Goal: Task Accomplishment & Management: Complete application form

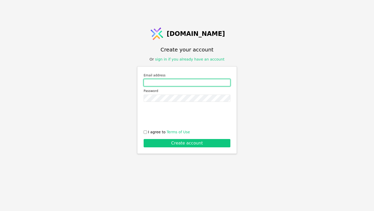
click at [157, 84] on input "Email address" at bounding box center [187, 82] width 87 height 7
paste input "[PERSON_NAME][EMAIL_ADDRESS][DOMAIN_NAME]"
type input "[PERSON_NAME][EMAIL_ADDRESS][DOMAIN_NAME]"
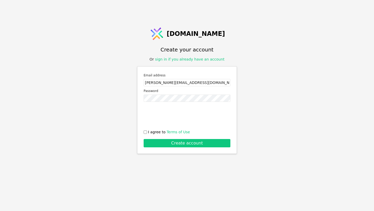
click at [148, 132] on label "I agree to Terms of Use" at bounding box center [187, 131] width 87 height 5
click at [147, 132] on input "I agree to Terms of Use" at bounding box center [145, 131] width 3 height 3
checkbox input "true"
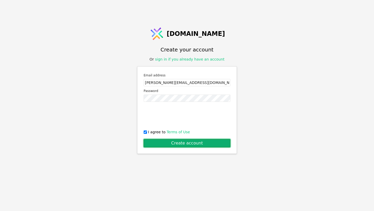
click at [158, 144] on button "Create account" at bounding box center [187, 143] width 87 height 8
click at [165, 144] on button "Create account" at bounding box center [187, 143] width 87 height 8
click at [166, 145] on button "Create account" at bounding box center [187, 143] width 87 height 8
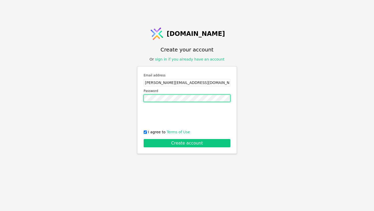
click at [144, 139] on button "Create account" at bounding box center [187, 143] width 87 height 8
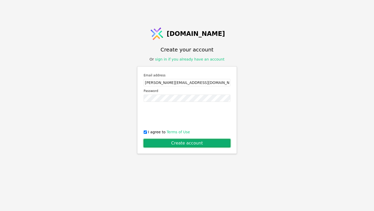
click at [179, 144] on button "Create account" at bounding box center [187, 143] width 87 height 8
click at [183, 144] on button "Create account" at bounding box center [187, 143] width 87 height 8
click at [191, 144] on button "Create account" at bounding box center [187, 143] width 87 height 8
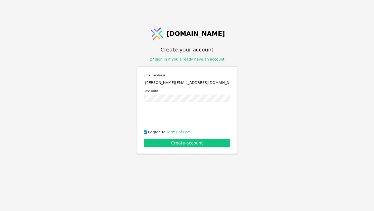
click at [172, 148] on div "Email address [PERSON_NAME][EMAIL_ADDRESS][DOMAIN_NAME] Password 03AFcWeA6t1Hlt…" at bounding box center [187, 110] width 100 height 88
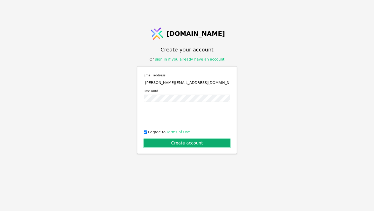
click at [172, 144] on button "Create account" at bounding box center [187, 143] width 87 height 8
click at [165, 143] on button "Create account" at bounding box center [187, 143] width 87 height 8
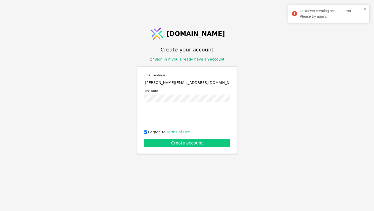
click at [192, 61] on link "sign in if you already have an account" at bounding box center [189, 59] width 69 height 4
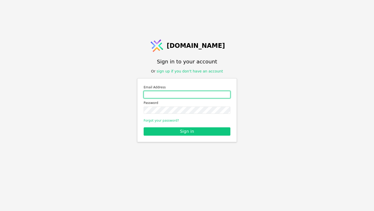
click at [180, 93] on input "Email address" at bounding box center [187, 94] width 87 height 7
type input "[PERSON_NAME][EMAIL_ADDRESS][DOMAIN_NAME]"
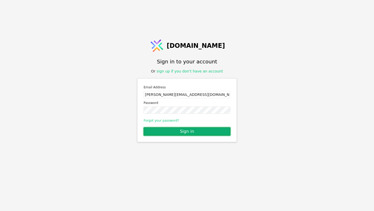
click at [159, 133] on button "Sign in" at bounding box center [187, 131] width 87 height 8
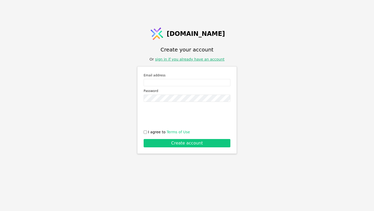
click at [183, 57] on link "sign in if you already have an account" at bounding box center [189, 59] width 69 height 4
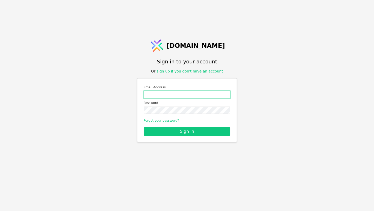
click at [162, 94] on input "Email address" at bounding box center [187, 94] width 87 height 7
type input "[PERSON_NAME][EMAIL_ADDRESS][DOMAIN_NAME]"
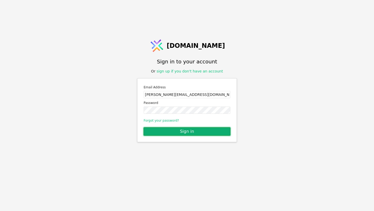
click at [173, 129] on button "Sign in" at bounding box center [187, 131] width 87 height 8
click at [194, 132] on button "Sign in" at bounding box center [187, 131] width 87 height 8
click at [188, 129] on button "Sign in" at bounding box center [187, 131] width 87 height 8
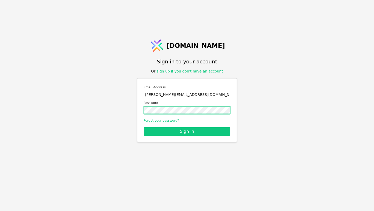
click at [144, 127] on button "Sign in" at bounding box center [187, 131] width 87 height 8
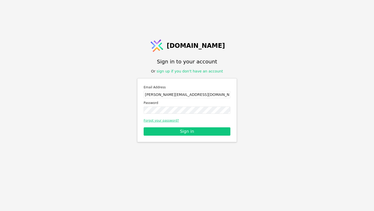
click at [166, 120] on link "Forgot your password?" at bounding box center [161, 121] width 35 height 4
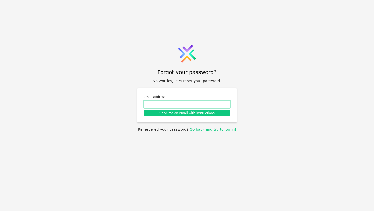
click at [206, 105] on input "Email address" at bounding box center [187, 104] width 87 height 7
paste input "[PERSON_NAME][EMAIL_ADDRESS][DOMAIN_NAME]"
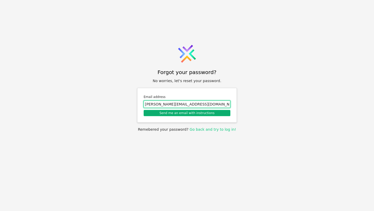
type input "[PERSON_NAME][EMAIL_ADDRESS][DOMAIN_NAME]"
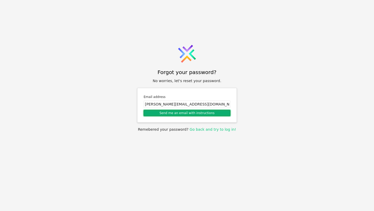
click at [204, 114] on button "Send me an email with instructions" at bounding box center [187, 113] width 87 height 6
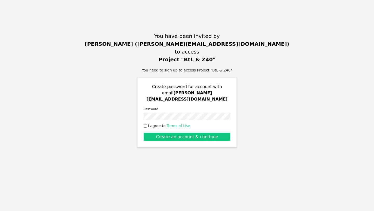
click at [167, 117] on div "Create password for account with email bohdan@budynkytaliudy.com Password I agr…" at bounding box center [187, 106] width 87 height 45
click at [149, 123] on span "I agree to Terms of Use" at bounding box center [169, 125] width 42 height 5
click at [147, 124] on input "I agree to Terms of Use" at bounding box center [145, 125] width 3 height 3
checkbox input "true"
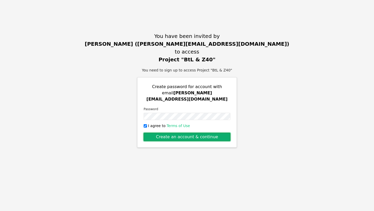
click at [157, 133] on button "Create an account & continue" at bounding box center [187, 137] width 87 height 8
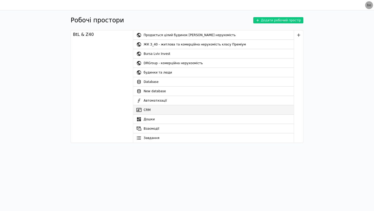
click at [150, 109] on link "CRM" at bounding box center [213, 109] width 160 height 9
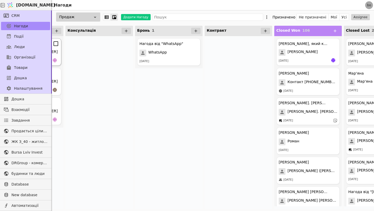
scroll to position [0, 167]
